Goal: Task Accomplishment & Management: Use online tool/utility

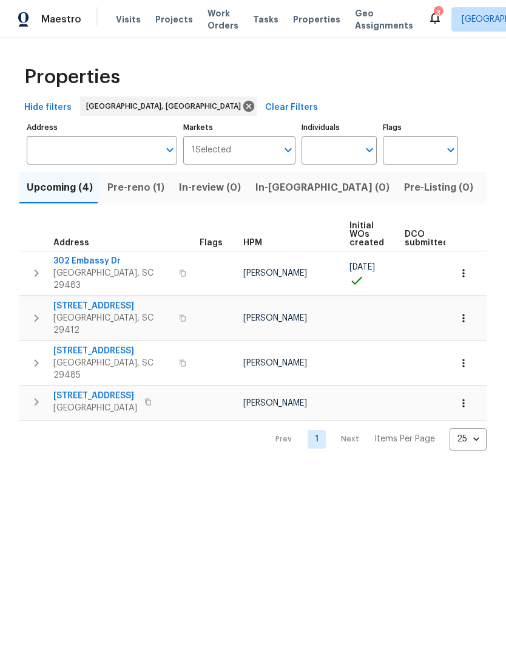
click at [488, 190] on span "Listed (8)" at bounding box center [511, 187] width 46 height 17
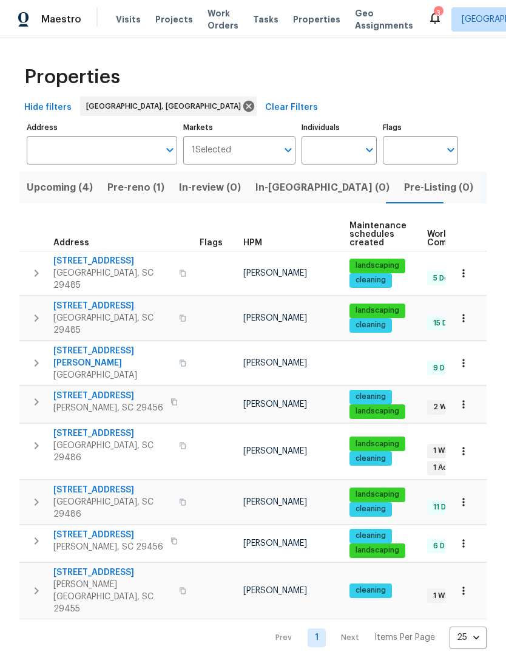
click at [114, 427] on span "[STREET_ADDRESS]" at bounding box center [112, 433] width 118 height 12
click at [118, 427] on span "[STREET_ADDRESS]" at bounding box center [112, 433] width 118 height 12
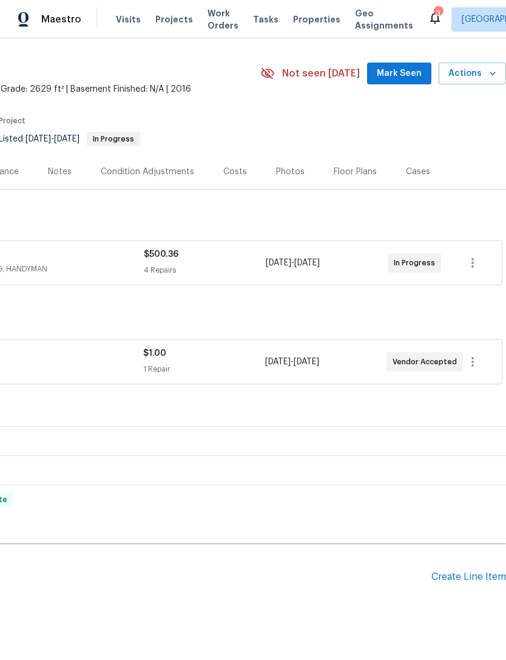
scroll to position [30, 180]
click at [456, 563] on div "Pending Line Items Create Line Item" at bounding box center [163, 577] width 686 height 56
click at [463, 572] on div "Create Line Item" at bounding box center [469, 577] width 75 height 12
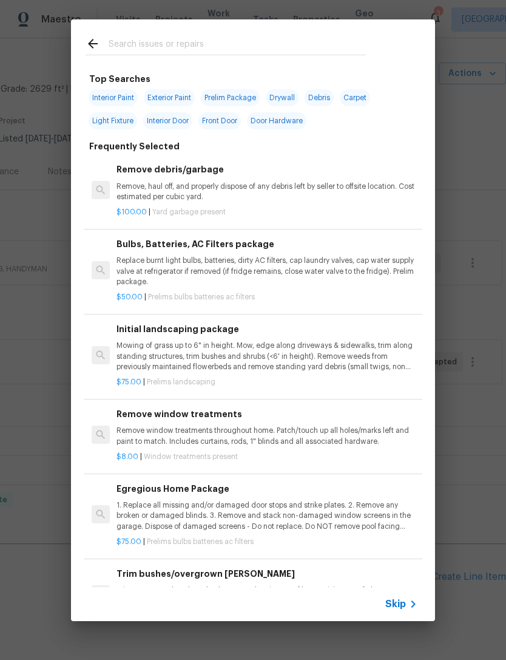
click at [216, 27] on div at bounding box center [226, 43] width 310 height 48
click at [212, 48] on input "text" at bounding box center [237, 45] width 257 height 18
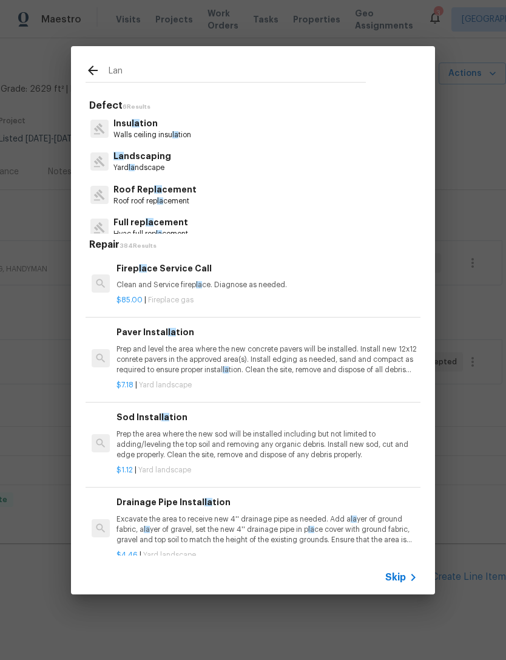
type input "Land"
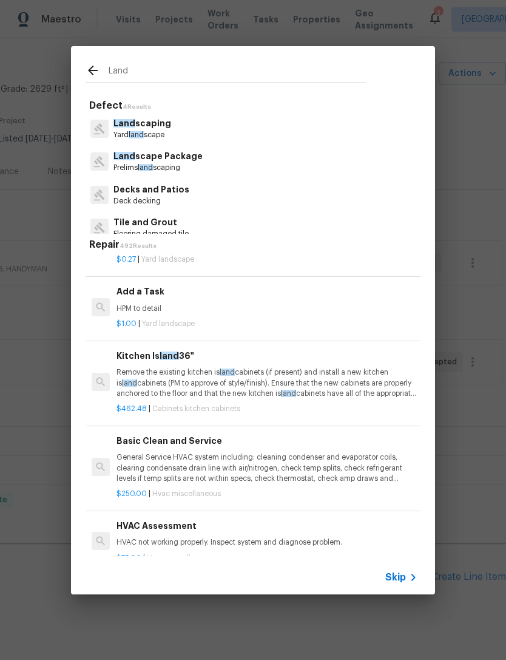
scroll to position [1074, 0]
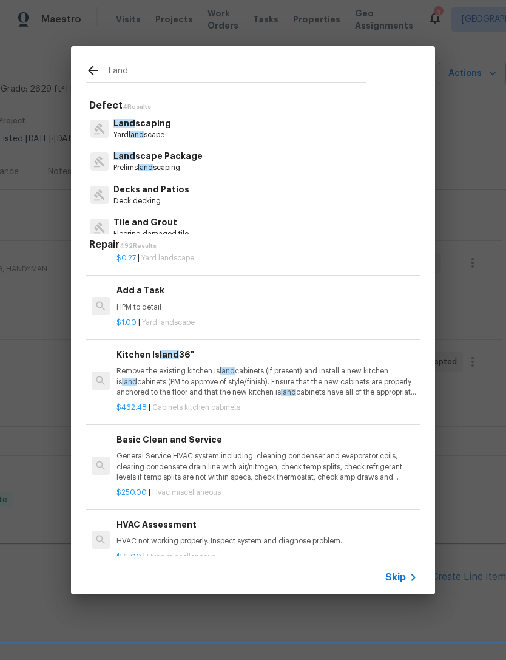
click at [157, 285] on h6 "Add a Task" at bounding box center [267, 289] width 301 height 13
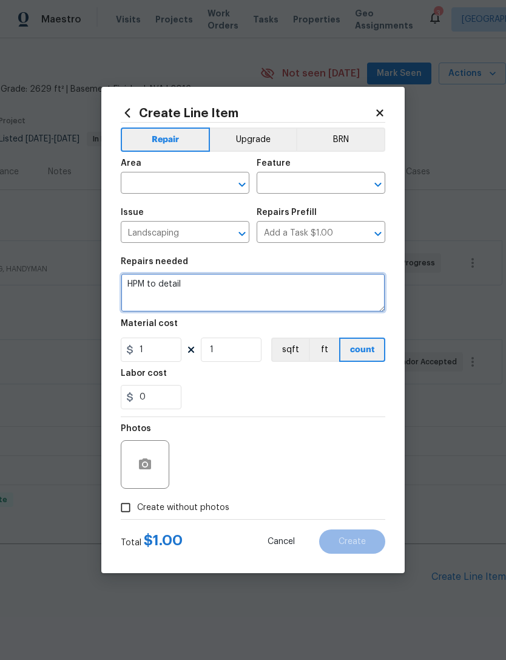
click at [152, 285] on textarea "HPM to detail" at bounding box center [253, 292] width 265 height 39
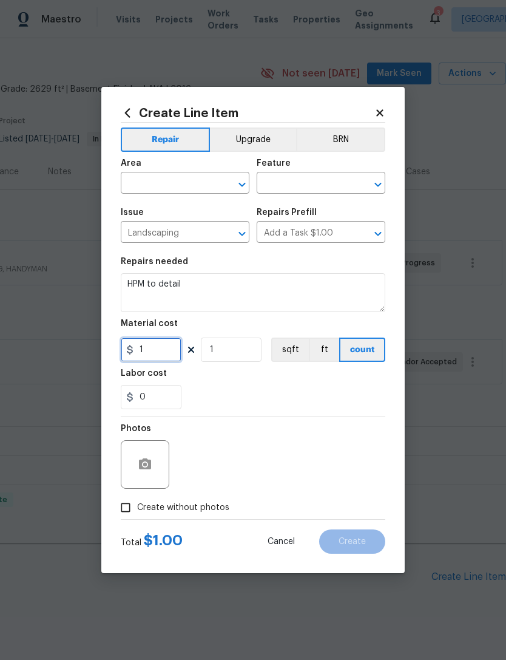
click at [157, 350] on input "1" at bounding box center [151, 349] width 61 height 24
click at [189, 181] on input "text" at bounding box center [168, 184] width 95 height 19
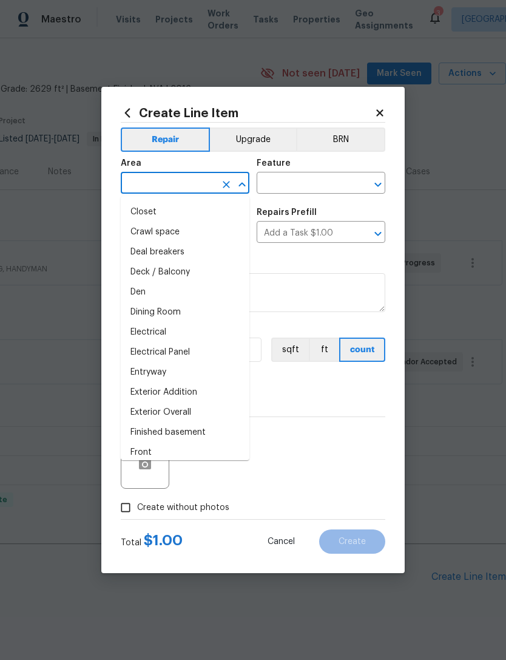
scroll to position [127, 0]
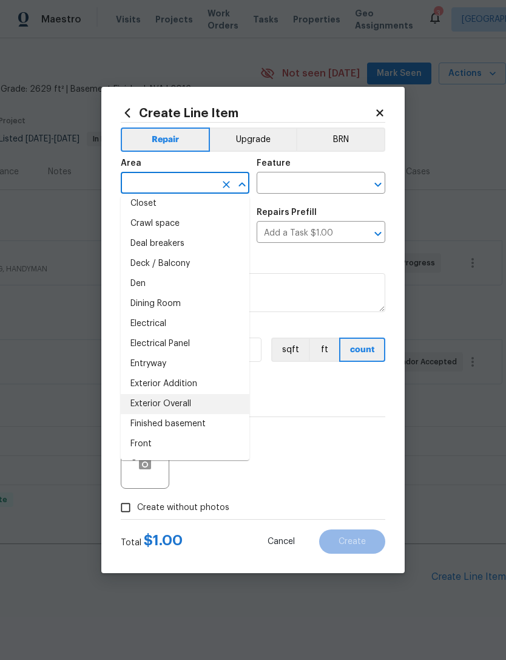
click at [198, 400] on li "Exterior Overall" at bounding box center [185, 404] width 129 height 20
type input "Exterior Overall"
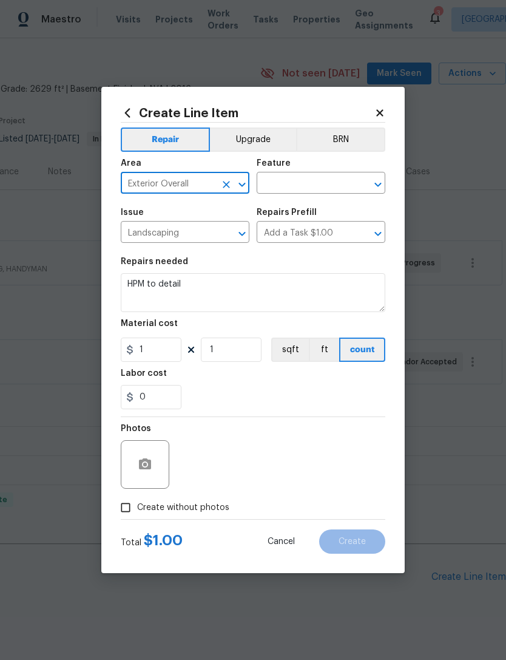
click at [328, 180] on input "text" at bounding box center [304, 184] width 95 height 19
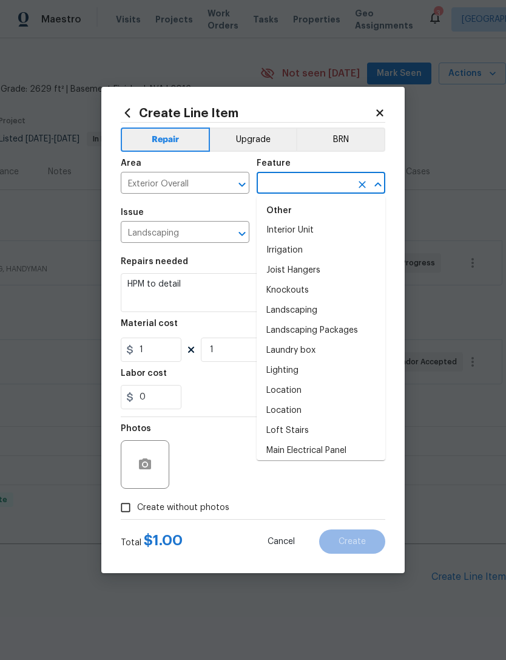
scroll to position [1693, 0]
click at [314, 308] on li "Landscaping" at bounding box center [321, 311] width 129 height 20
type input "Landscaping"
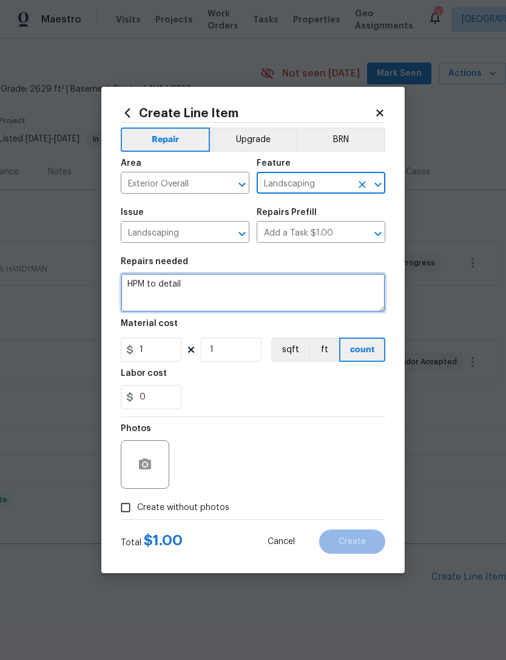
click at [194, 278] on textarea "HPM to detail" at bounding box center [253, 292] width 265 height 39
click at [180, 286] on textarea "HPM to detail" at bounding box center [253, 292] width 265 height 39
type textarea "H"
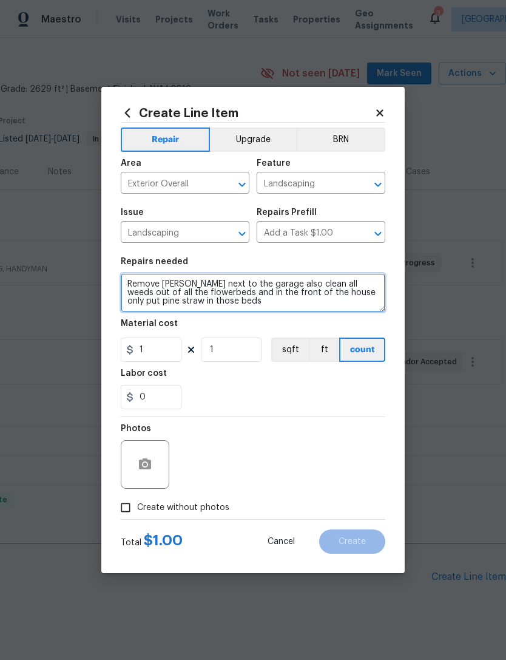
type textarea "Remove bush next to the garage also clean all weeds out of all the flowerbeds a…"
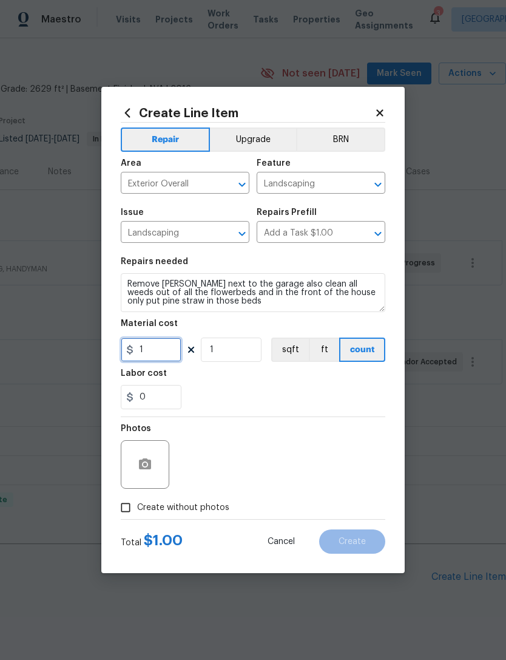
click at [160, 349] on input "1" at bounding box center [151, 349] width 61 height 24
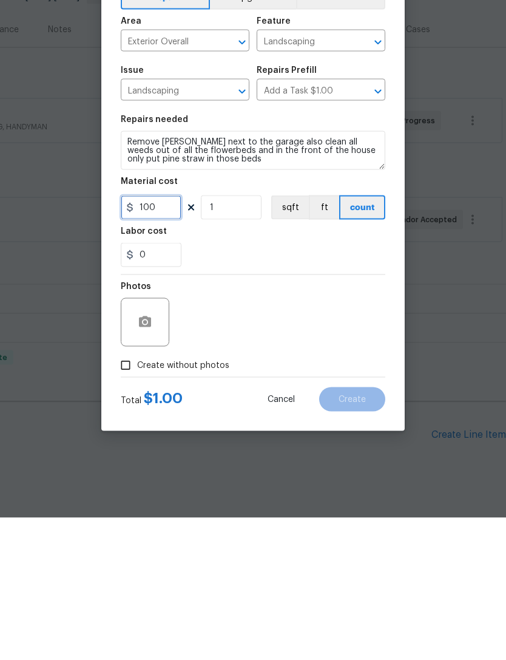
type input "100"
click at [155, 450] on button "button" at bounding box center [144, 464] width 29 height 29
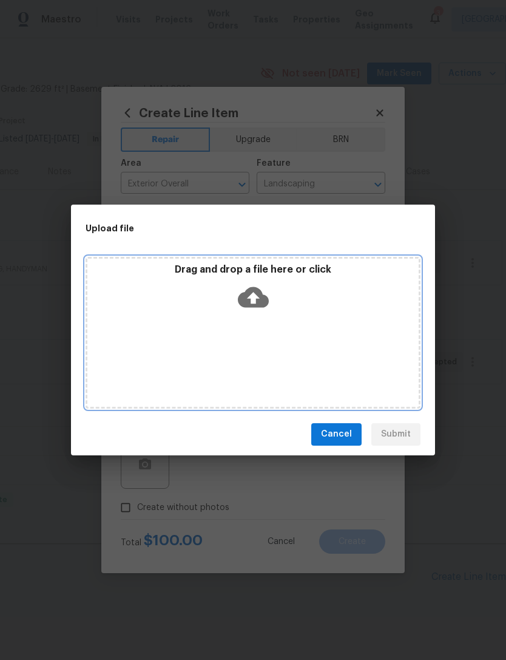
click at [256, 293] on icon at bounding box center [253, 296] width 31 height 21
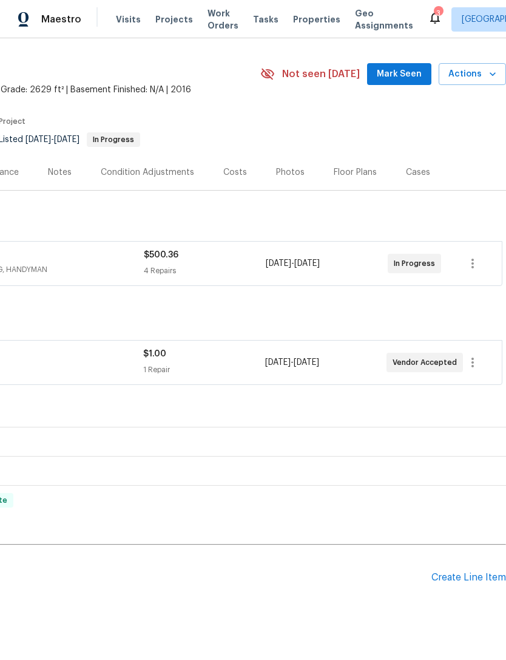
scroll to position [30, 180]
click at [462, 577] on div "Create Line Item" at bounding box center [469, 578] width 75 height 12
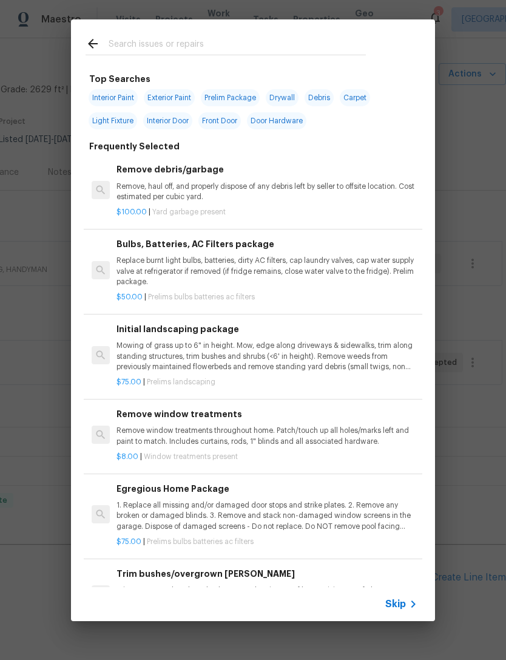
click at [190, 36] on input "text" at bounding box center [237, 45] width 257 height 18
type input "Land"
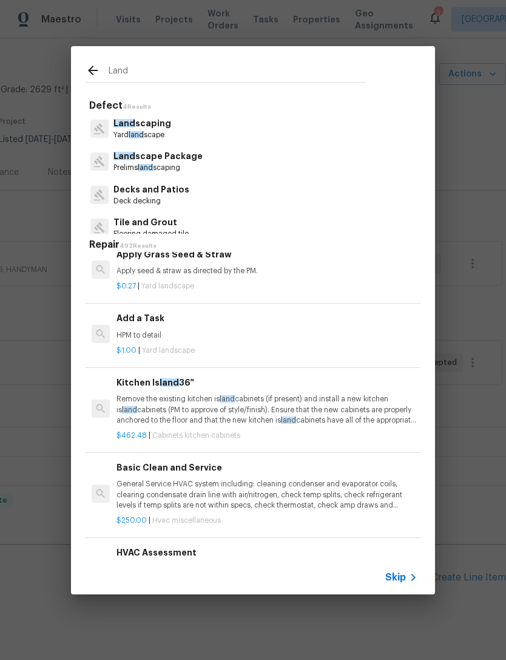
scroll to position [1057, 0]
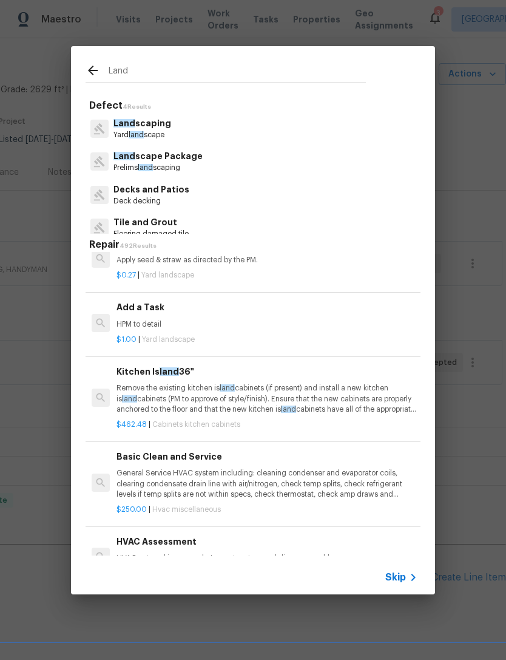
click at [152, 301] on h6 "Add a Task" at bounding box center [267, 306] width 301 height 13
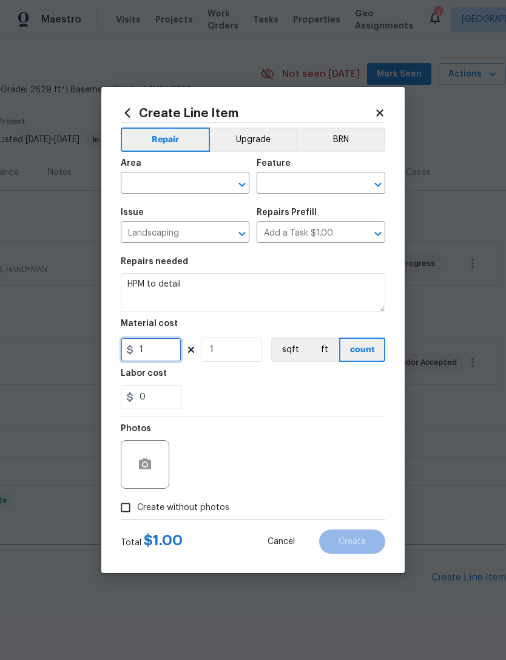
click at [154, 348] on input "1" at bounding box center [151, 349] width 61 height 24
type input "100"
click at [185, 178] on input "text" at bounding box center [168, 184] width 95 height 19
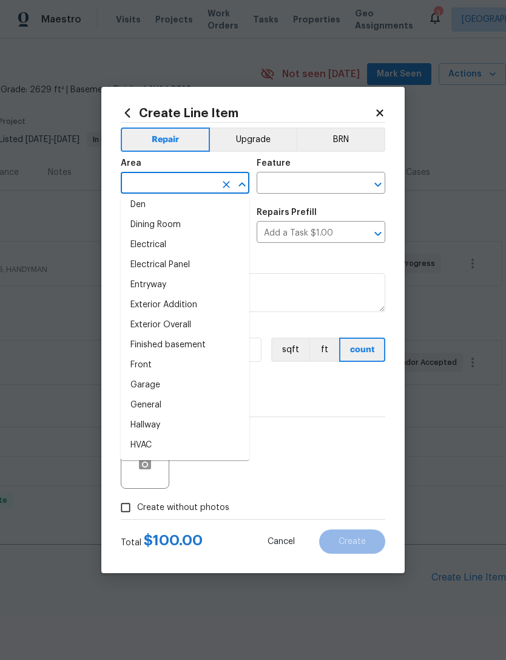
scroll to position [206, 0]
click at [194, 323] on li "Exterior Overall" at bounding box center [185, 326] width 129 height 20
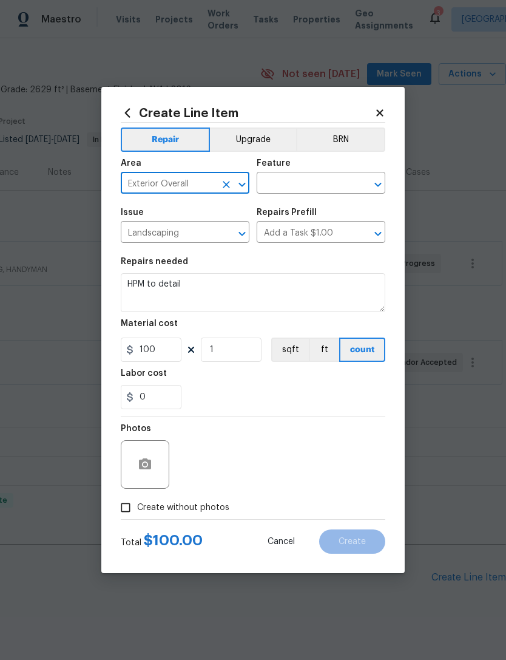
type input "Exterior Overall"
click at [312, 185] on input "text" at bounding box center [304, 184] width 95 height 19
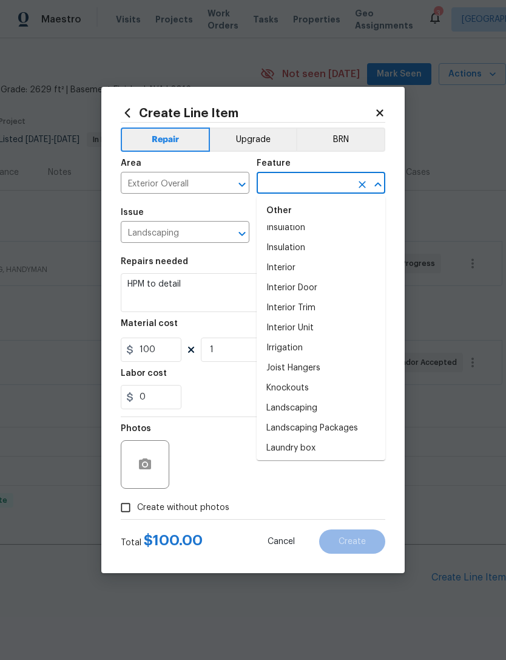
scroll to position [1610, 0]
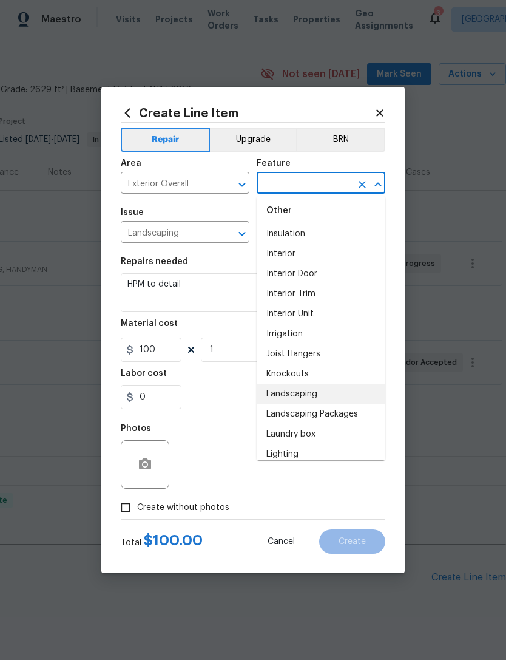
click at [314, 391] on li "Landscaping" at bounding box center [321, 394] width 129 height 20
type input "Landscaping"
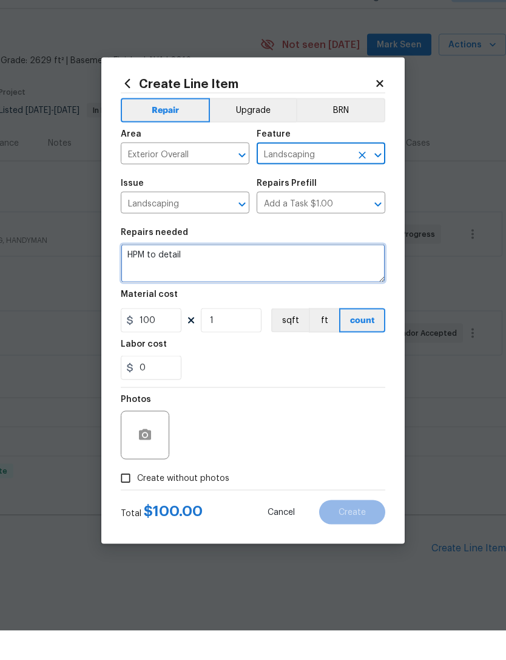
click at [192, 273] on textarea "HPM to detail" at bounding box center [253, 292] width 265 height 39
type textarea "H"
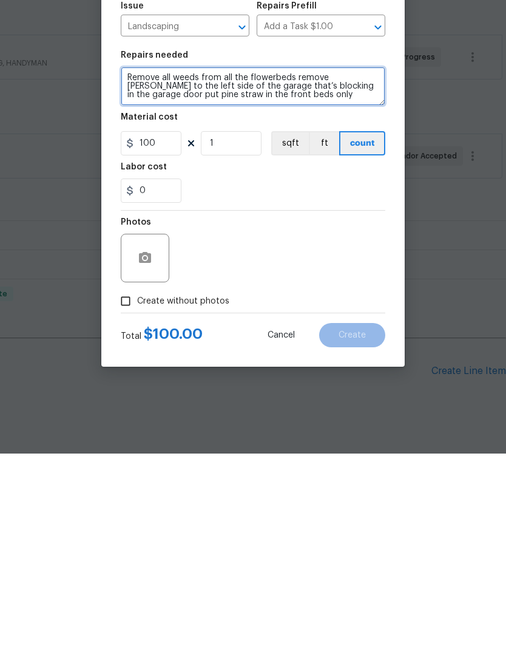
scroll to position [39, 0]
type textarea "Remove all weeds from all the flowerbeds remove bush to the left side of the ga…"
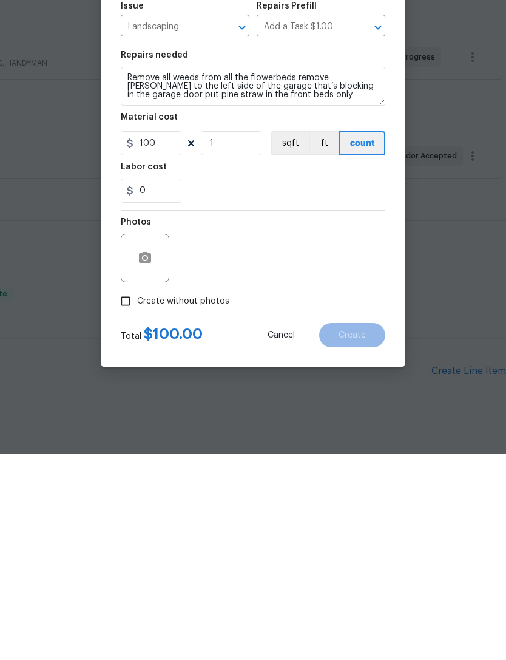
click at [127, 496] on input "Create without photos" at bounding box center [125, 507] width 23 height 23
checkbox input "true"
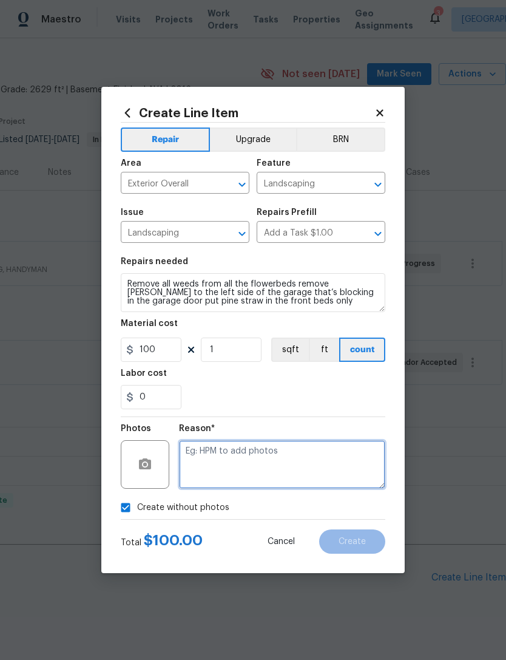
click at [250, 458] on textarea at bounding box center [282, 464] width 206 height 49
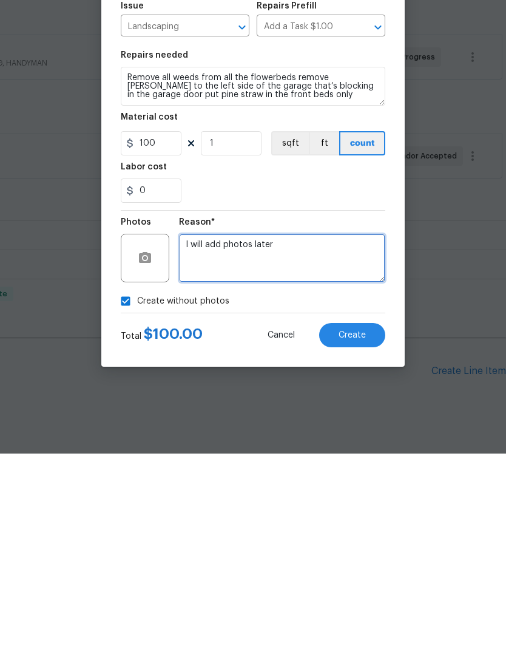
type textarea "I will add photos later"
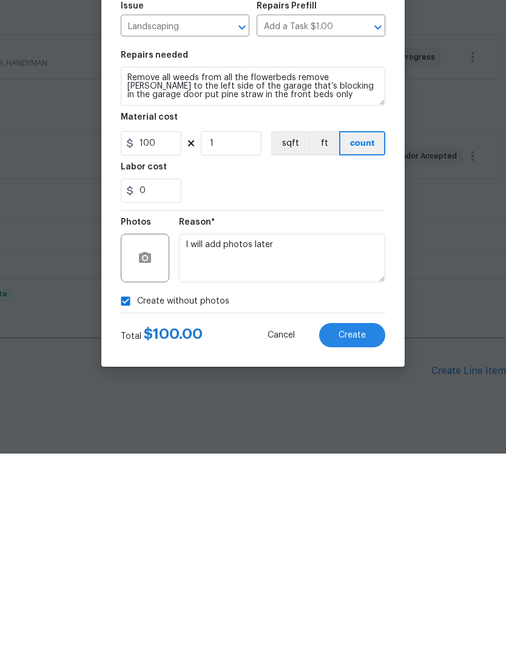
click at [350, 537] on span "Create" at bounding box center [352, 541] width 27 height 9
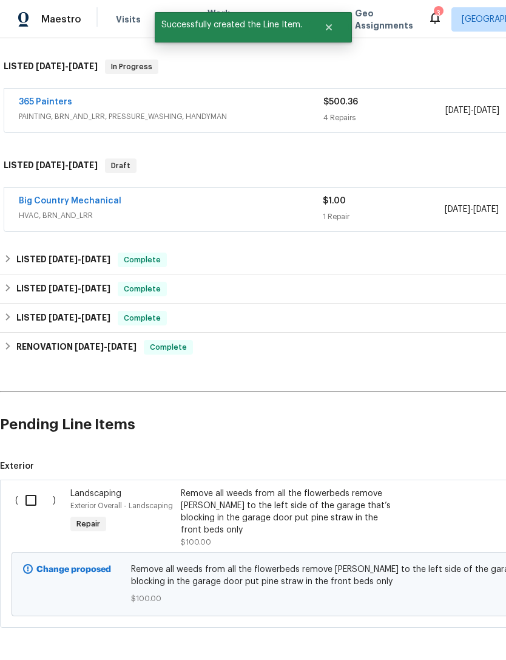
scroll to position [181, 0]
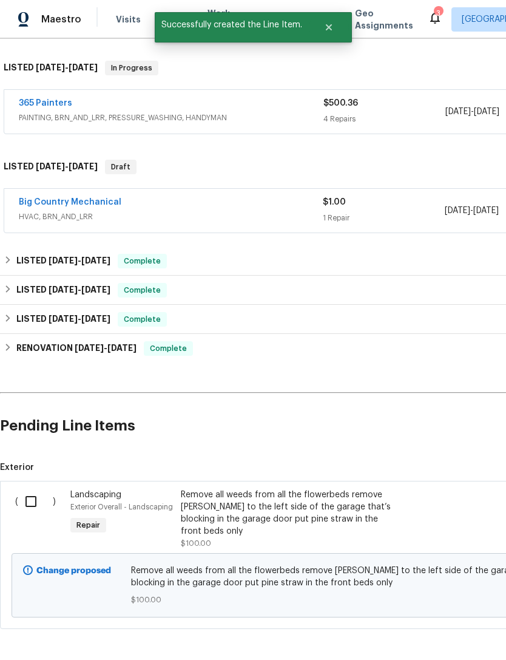
click at [33, 489] on input "checkbox" at bounding box center [35, 501] width 35 height 25
checkbox input "true"
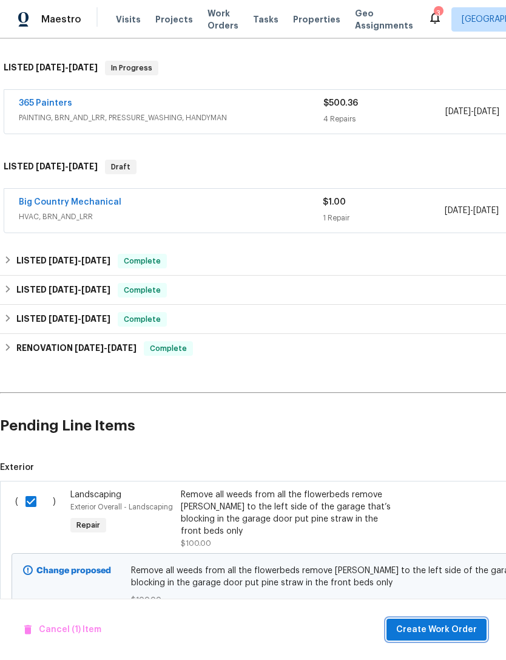
click at [448, 620] on button "Create Work Order" at bounding box center [437, 629] width 100 height 22
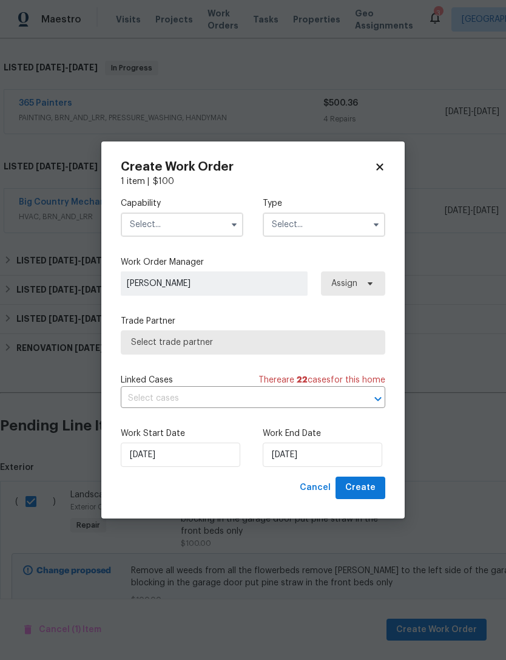
click at [189, 217] on input "text" at bounding box center [182, 224] width 123 height 24
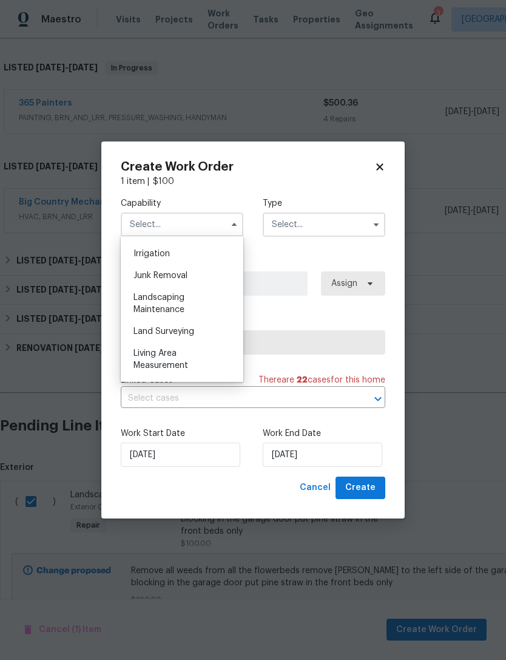
scroll to position [752, 0]
click at [191, 295] on div "Landscaping Maintenance" at bounding box center [182, 303] width 117 height 34
type input "Landscaping Maintenance"
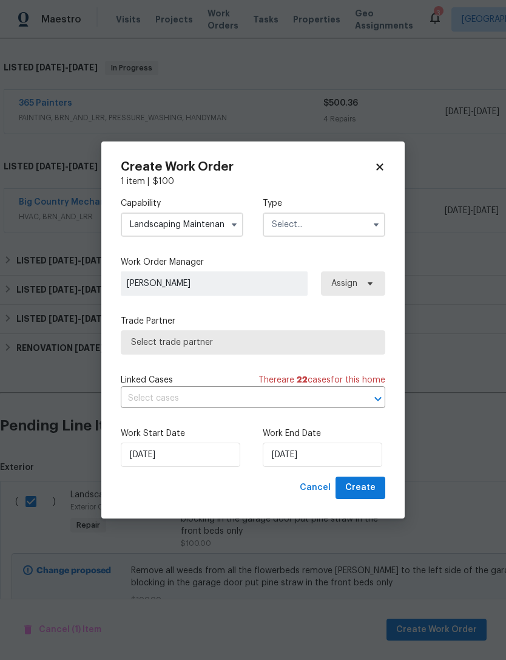
click at [329, 230] on input "text" at bounding box center [324, 224] width 123 height 24
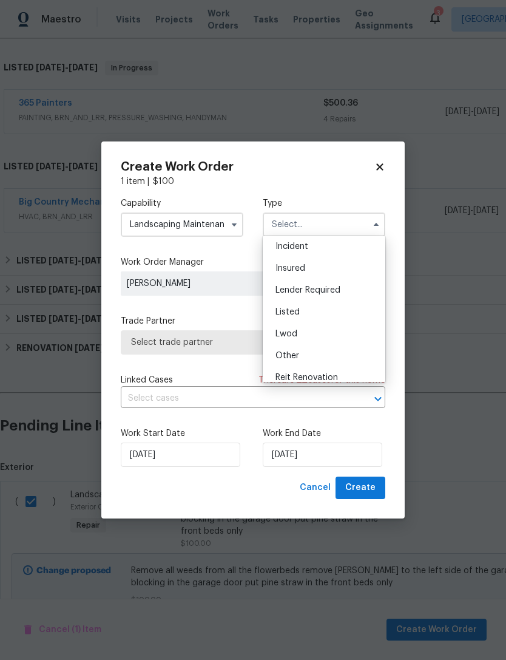
scroll to position [50, 0]
click at [318, 311] on div "Listed" at bounding box center [324, 309] width 117 height 22
type input "Listed"
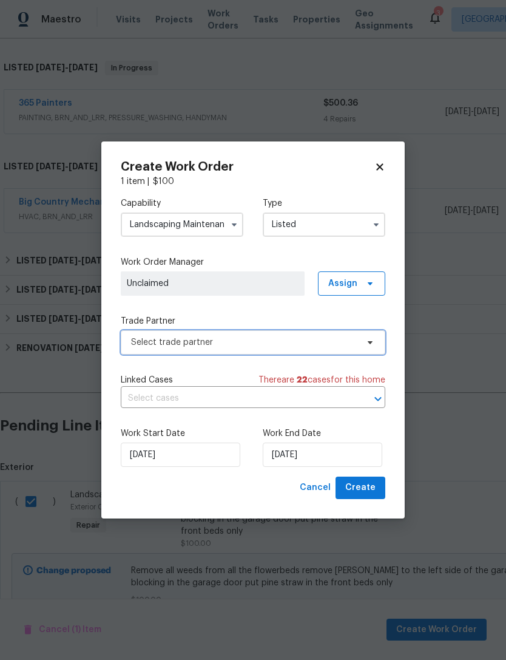
click at [272, 347] on span "Select trade partner" at bounding box center [244, 342] width 226 height 12
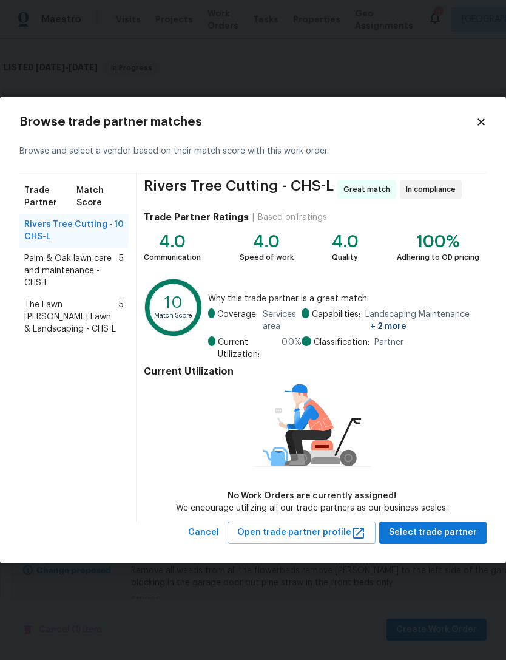
click at [84, 261] on span "Palm & Oak lawn care and maintenance - CHS-L" at bounding box center [71, 270] width 95 height 36
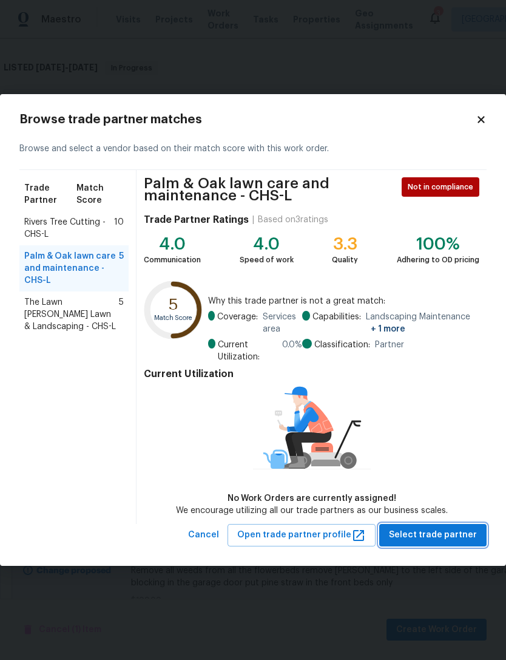
click at [447, 530] on span "Select trade partner" at bounding box center [433, 534] width 88 height 15
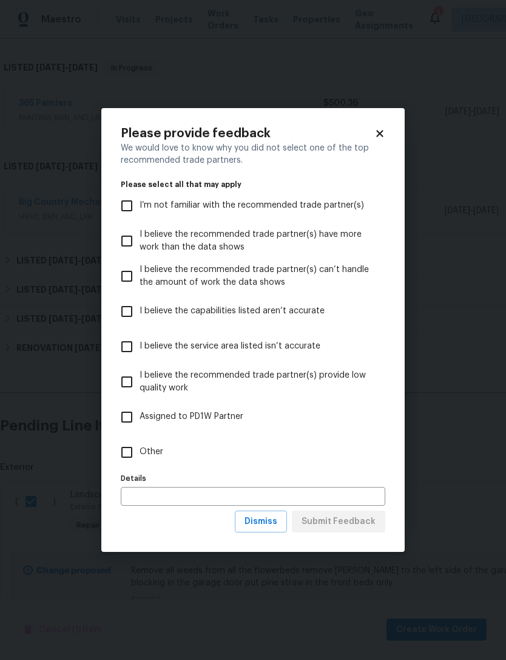
click at [132, 453] on input "Other" at bounding box center [126, 451] width 25 height 25
checkbox input "true"
click at [346, 517] on span "Submit Feedback" at bounding box center [339, 521] width 74 height 15
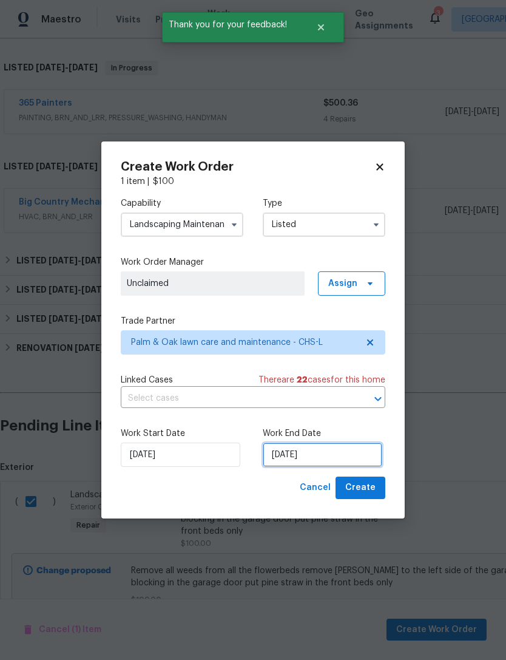
click at [312, 452] on input "9/17/2025" at bounding box center [323, 454] width 120 height 24
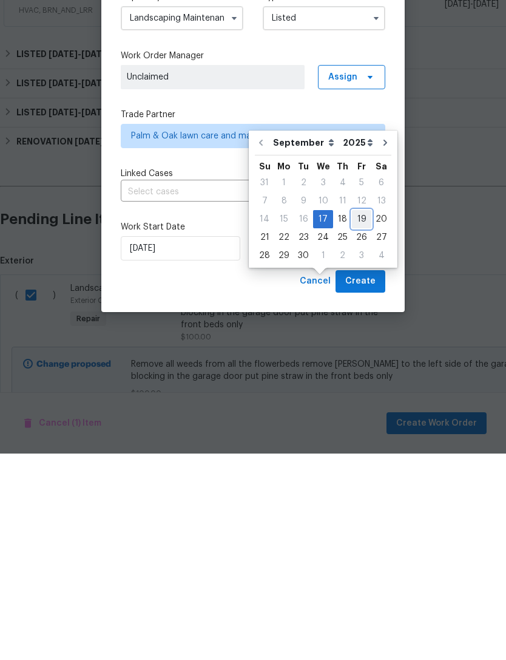
click at [357, 417] on div "19" at bounding box center [361, 425] width 19 height 17
type input "9/19/2025"
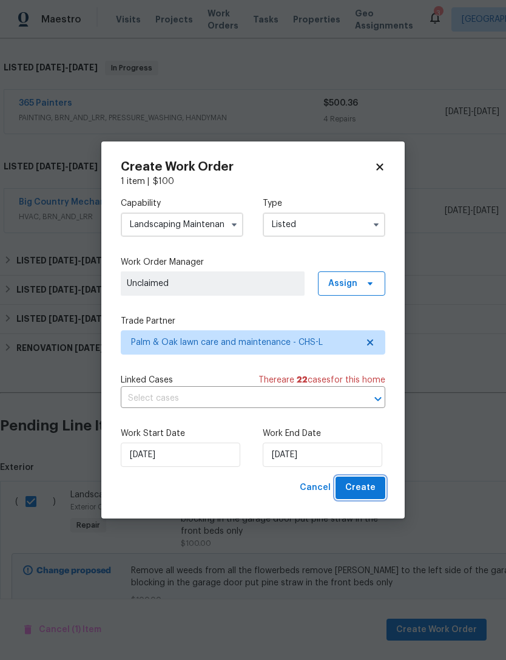
click at [371, 484] on span "Create" at bounding box center [360, 487] width 30 height 15
checkbox input "false"
